Goal: Task Accomplishment & Management: Manage account settings

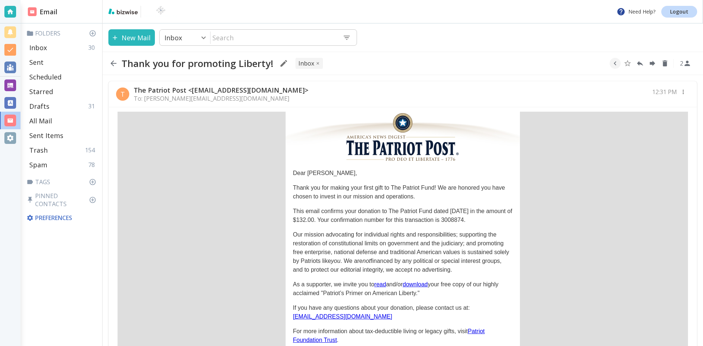
scroll to position [134, 0]
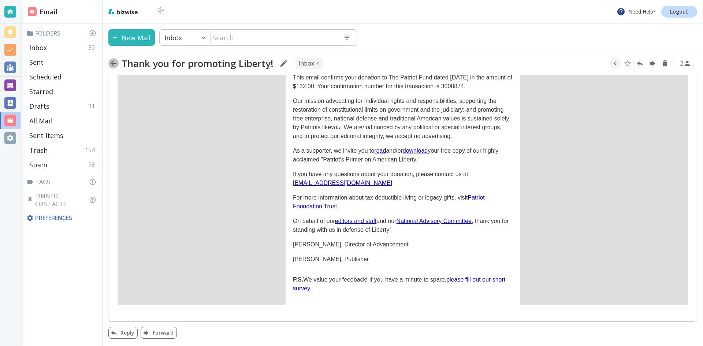
click at [112, 63] on icon "button" at bounding box center [113, 63] width 9 height 9
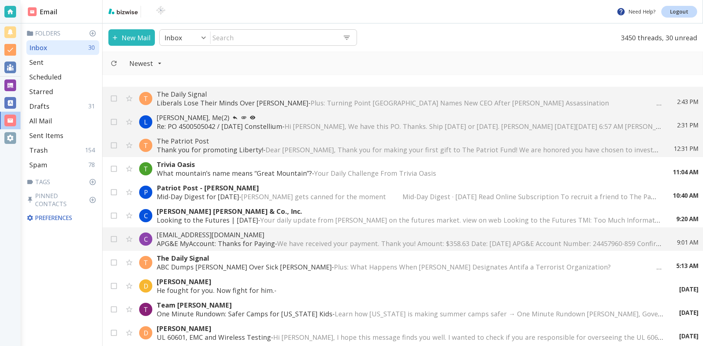
click at [286, 170] on p "What mountain’s name means “Great Mountain”? - Your Daily Challenge From Trivia…" at bounding box center [408, 173] width 502 height 9
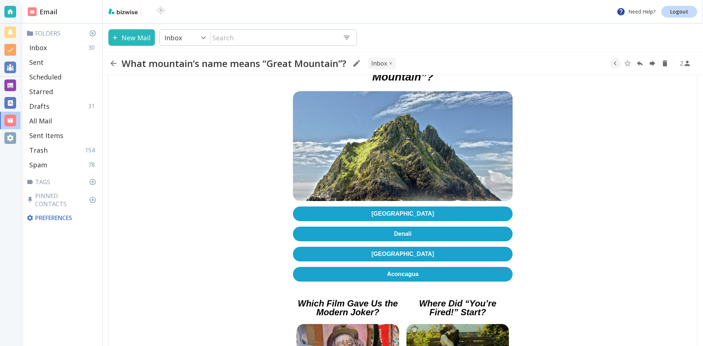
scroll to position [146, 0]
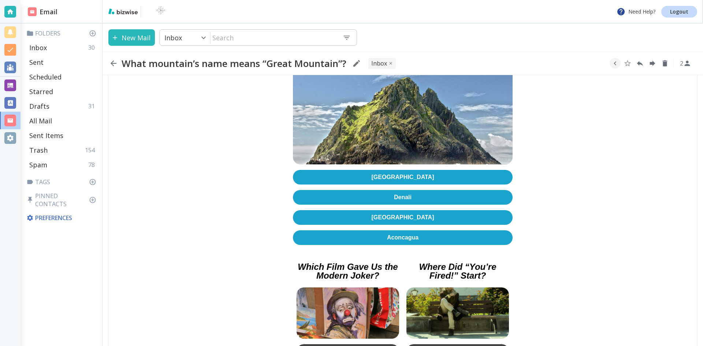
click at [403, 193] on link "Denali" at bounding box center [403, 197] width 220 height 15
click at [115, 62] on icon "button" at bounding box center [113, 63] width 9 height 9
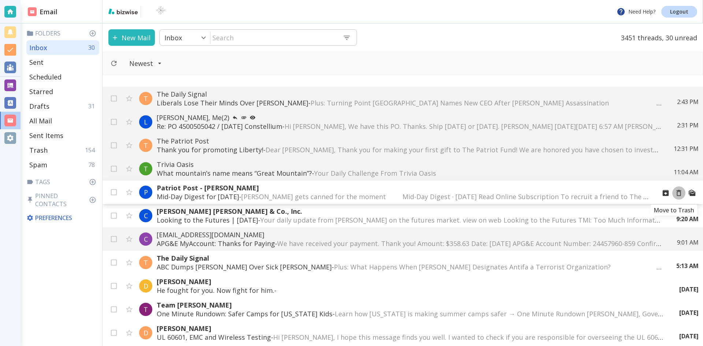
click at [675, 193] on icon "Move to Trash" at bounding box center [679, 193] width 8 height 8
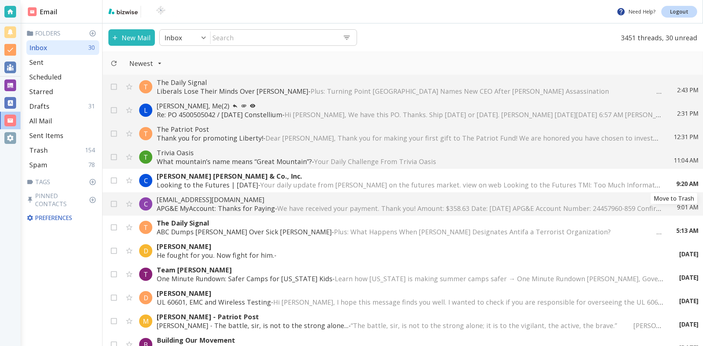
click at [0, 0] on icon "Move to Trash" at bounding box center [0, 0] width 0 height 0
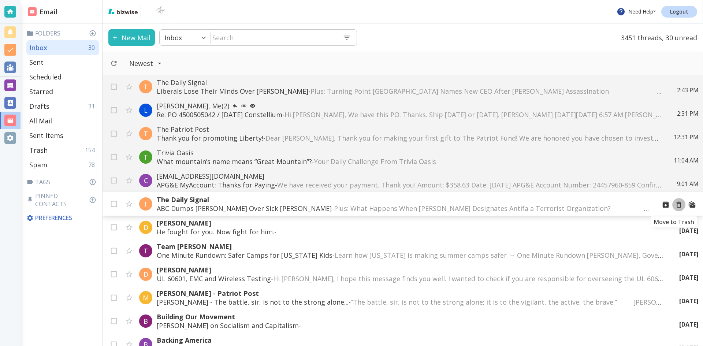
click at [675, 207] on icon "Move to Trash" at bounding box center [679, 205] width 8 height 8
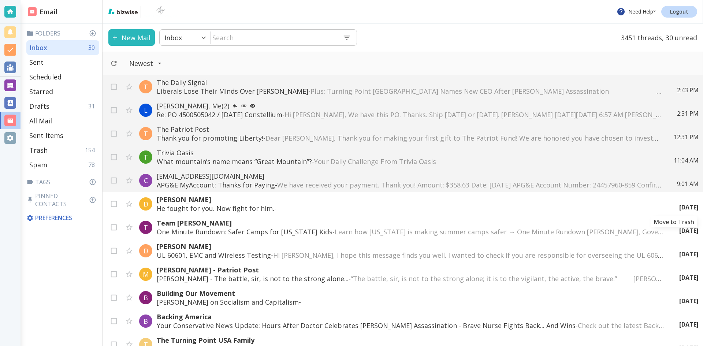
click at [0, 0] on icon "Move to Trash" at bounding box center [0, 0] width 0 height 0
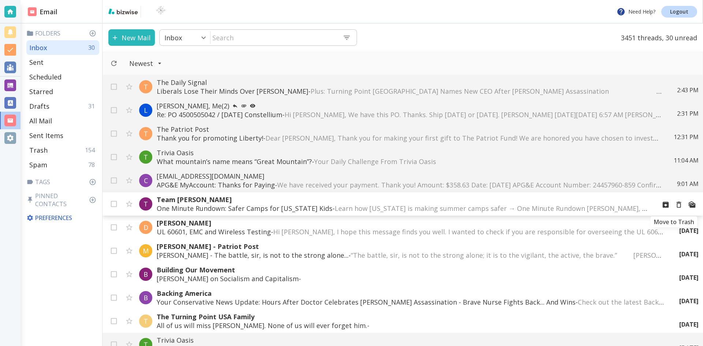
click at [675, 204] on icon "Move to Trash" at bounding box center [679, 205] width 8 height 8
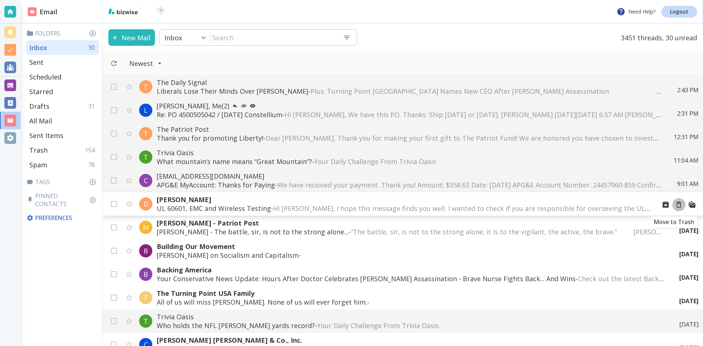
click at [675, 205] on icon "Move to Trash" at bounding box center [679, 205] width 8 height 8
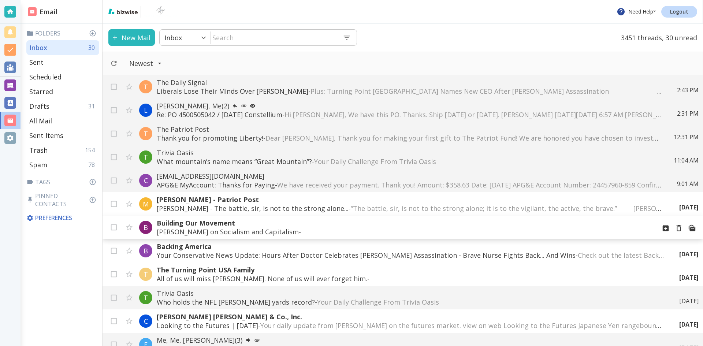
click at [401, 233] on span "͏‌ ͏‌ ͏‌ ͏‌ ͏‌ ͏‌ ͏‌ ͏‌ ͏‌ ͏‌ ͏‌ ͏‌ ͏‌ ͏‌ ͏‌ ͏‌ ͏‌ ͏‌ ͏‌ ͏‌ ͏‌ ͏‌ ͏‌ ͏‌ ͏‌ ͏‌ ͏…" at bounding box center [361, 231] width 121 height 9
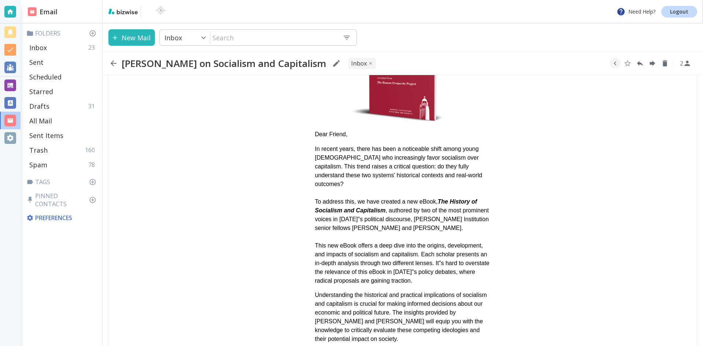
scroll to position [156, 0]
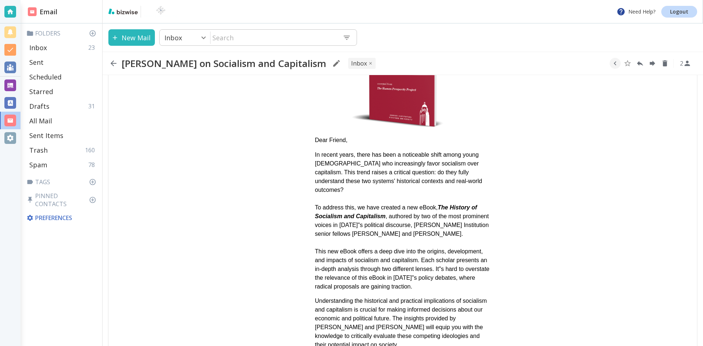
click at [113, 62] on icon "button" at bounding box center [113, 63] width 9 height 9
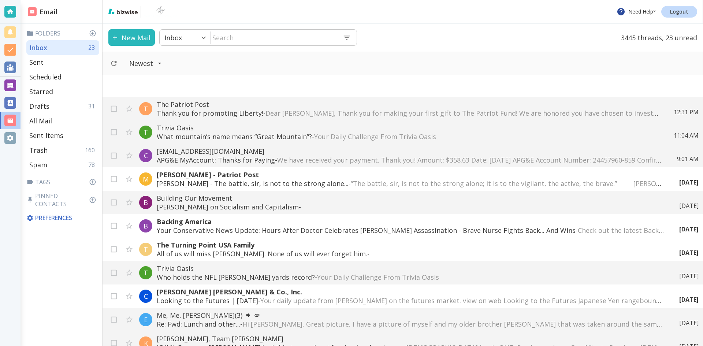
scroll to position [73, 0]
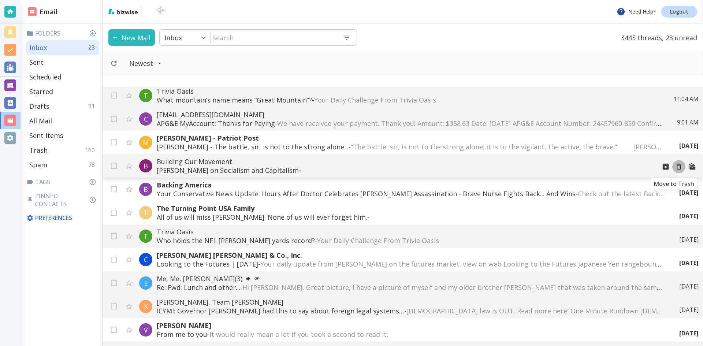
click at [675, 166] on icon "Move to Trash" at bounding box center [679, 167] width 8 height 8
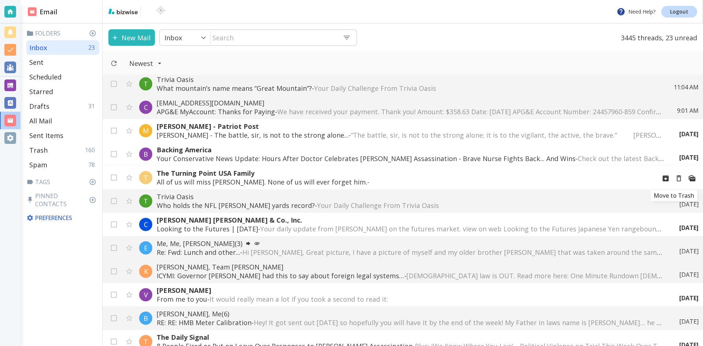
click at [675, 179] on icon "Move to Trash" at bounding box center [679, 178] width 8 height 8
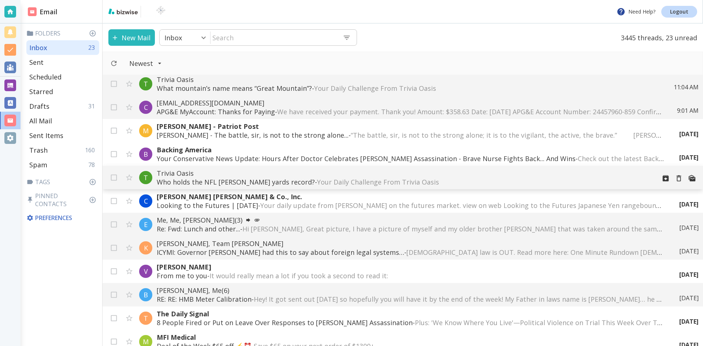
click at [317, 179] on span "Your Daily Challenge From Trivia Oasis ‌ ‌ ‌ ‌ ‌ ‌ ‌ ‌ ‌ ‌ ‌ ‌ ‌ ‌ ‌ ‌ ‌ ‌ ‌ ‌ …" at bounding box center [452, 182] width 270 height 9
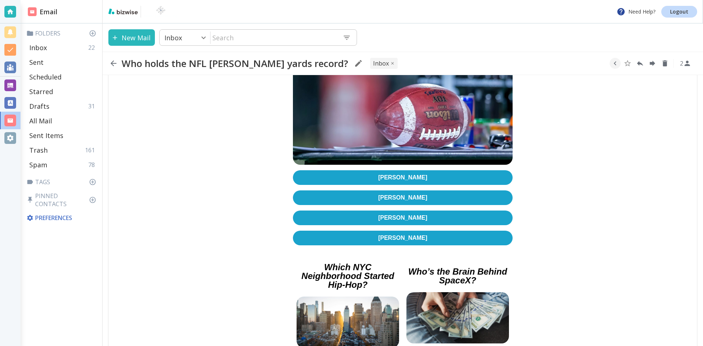
scroll to position [146, 0]
click at [397, 210] on link "[PERSON_NAME]" at bounding box center [403, 217] width 220 height 15
click at [393, 210] on link "[PERSON_NAME]" at bounding box center [403, 217] width 220 height 15
click at [114, 61] on icon "button" at bounding box center [114, 63] width 6 height 6
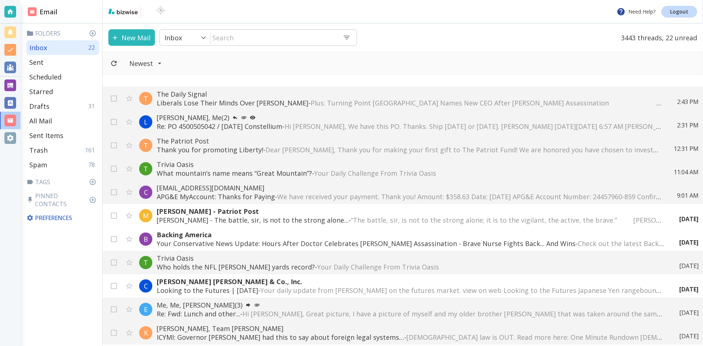
scroll to position [73, 0]
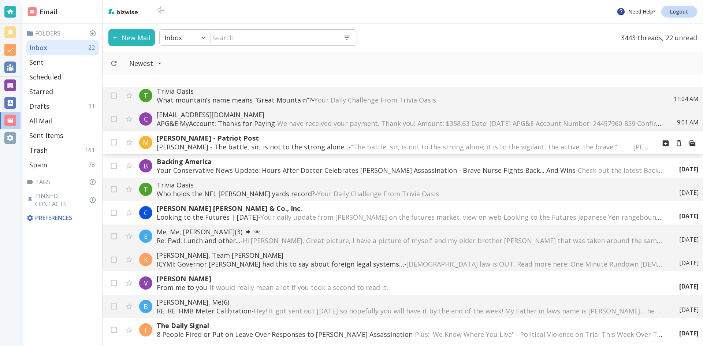
click at [399, 144] on span "“The battle, sir, is not to the strong alone; it is to the vigilant, the active…" at bounding box center [619, 146] width 537 height 9
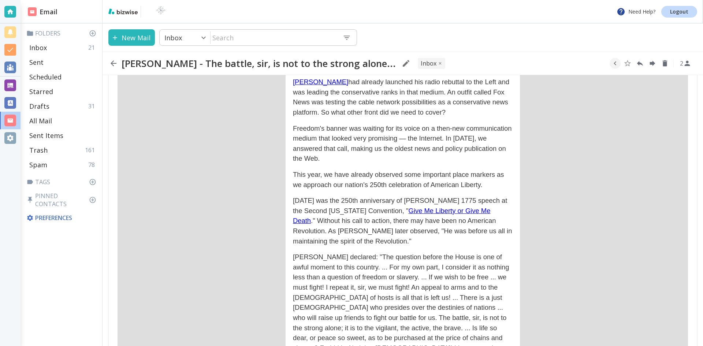
scroll to position [1025, 0]
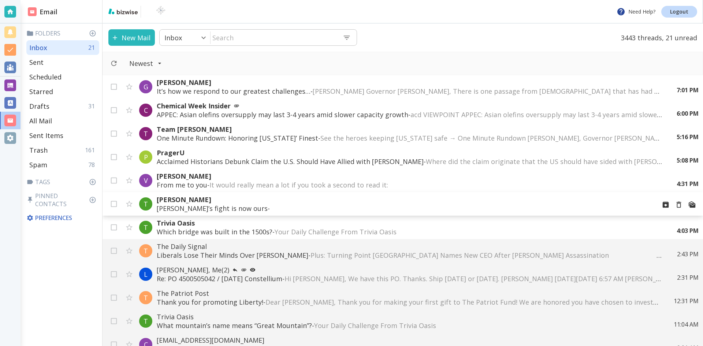
click at [543, 213] on div "T Tucker Carlson Charlie’s fight is now ours - ‌ ‌ ‌ ‌ ‌ ‌ ‌ ‌ ‌ ‌ ‌ ‌ ‌ ‌ ‌ ‌ …" at bounding box center [403, 203] width 600 height 23
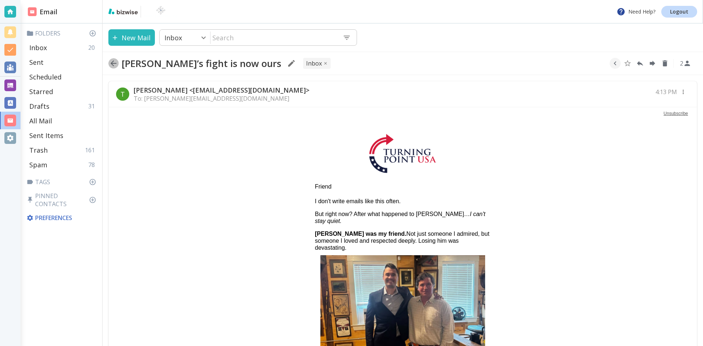
click at [113, 62] on icon "button" at bounding box center [114, 63] width 6 height 6
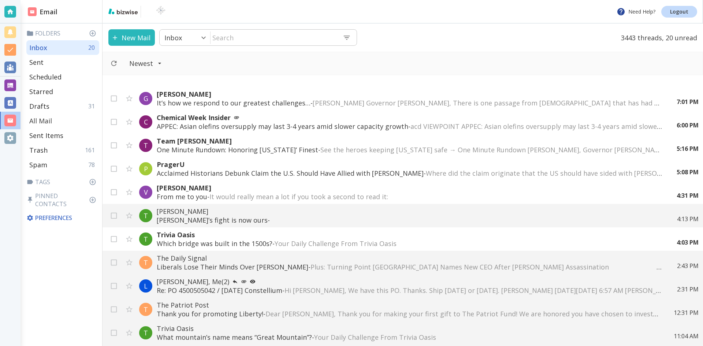
click at [46, 120] on p "All Mail" at bounding box center [40, 120] width 23 height 9
type input "5"
